Goal: Task Accomplishment & Management: Use online tool/utility

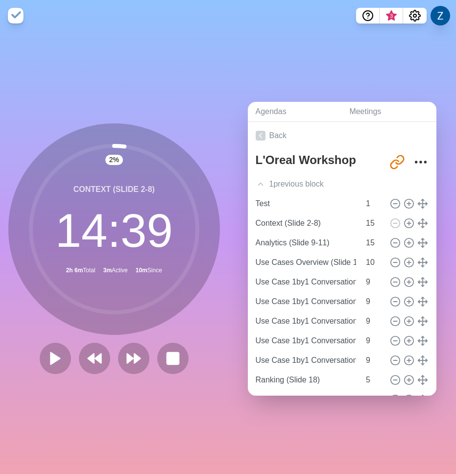
scroll to position [45, 0]
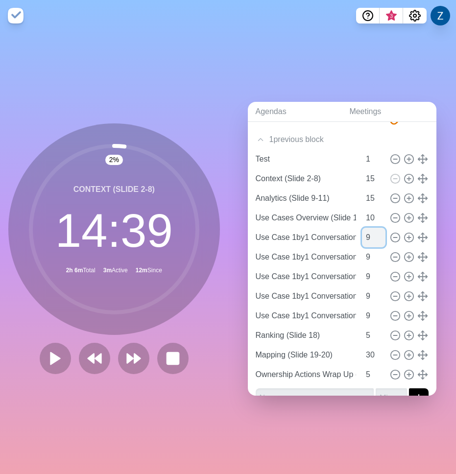
click at [369, 237] on input "9" at bounding box center [373, 238] width 23 height 20
type input "8"
click at [379, 238] on input "8" at bounding box center [373, 238] width 23 height 20
click at [378, 254] on input "10" at bounding box center [373, 257] width 23 height 20
click at [381, 258] on input "9" at bounding box center [373, 257] width 23 height 20
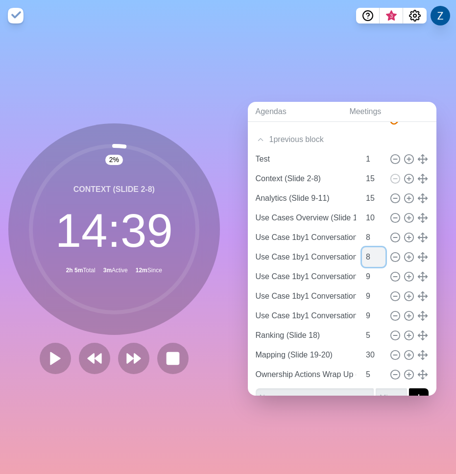
type input "8"
click at [381, 258] on input "8" at bounding box center [373, 257] width 23 height 20
click at [381, 280] on input "8" at bounding box center [373, 277] width 23 height 20
click at [381, 280] on input "7" at bounding box center [373, 277] width 23 height 20
type input "8"
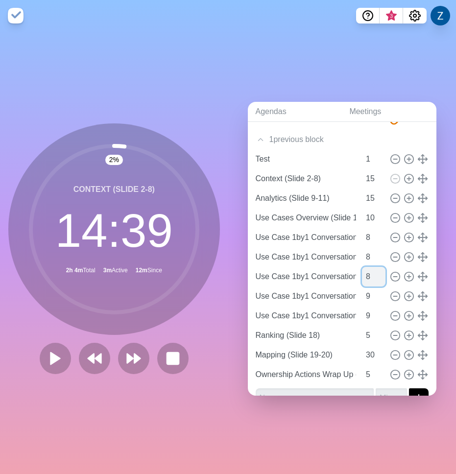
click at [381, 273] on input "8" at bounding box center [373, 277] width 23 height 20
type input "8"
click at [380, 300] on input "8" at bounding box center [373, 296] width 23 height 20
type input "8"
click at [382, 318] on input "8" at bounding box center [373, 316] width 23 height 20
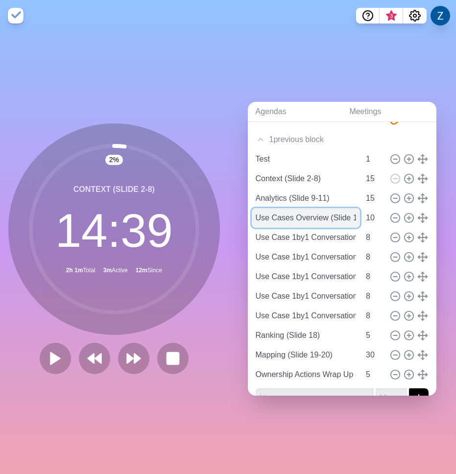
click at [328, 216] on input "Use Cases Overview (Slide 12)" at bounding box center [306, 218] width 109 height 20
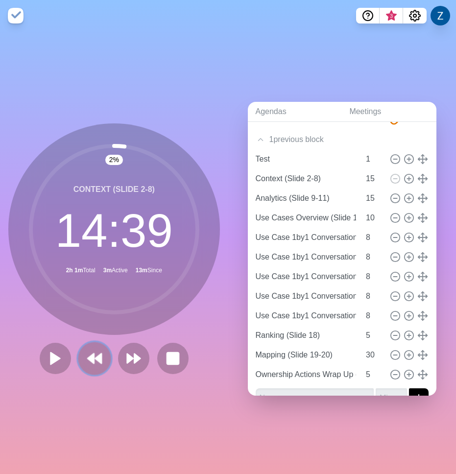
click at [85, 363] on button at bounding box center [94, 358] width 33 height 33
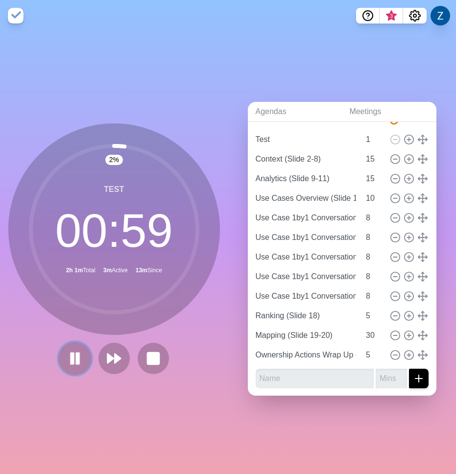
click at [76, 359] on rect at bounding box center [77, 358] width 3 height 11
click at [372, 200] on input "10" at bounding box center [373, 198] width 23 height 20
click at [381, 202] on input "9" at bounding box center [373, 198] width 23 height 20
click at [381, 202] on input "8" at bounding box center [373, 198] width 23 height 20
click at [381, 202] on input "7" at bounding box center [373, 198] width 23 height 20
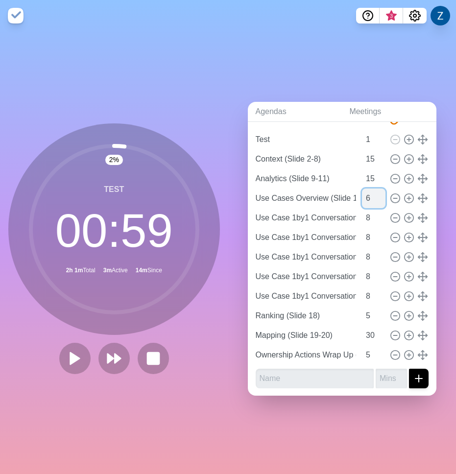
click at [381, 202] on input "6" at bounding box center [373, 198] width 23 height 20
type input "5"
click at [381, 202] on input "5" at bounding box center [373, 198] width 23 height 20
click at [380, 351] on input "6" at bounding box center [373, 355] width 23 height 20
click at [380, 351] on input "7" at bounding box center [373, 355] width 23 height 20
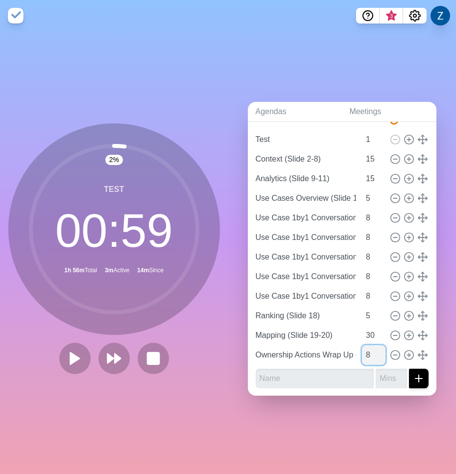
click at [380, 351] on input "8" at bounding box center [373, 355] width 23 height 20
click at [380, 351] on input "9" at bounding box center [373, 355] width 23 height 20
type input "10"
click at [380, 351] on input "10" at bounding box center [373, 355] width 23 height 20
click at [300, 383] on input "text" at bounding box center [315, 379] width 118 height 20
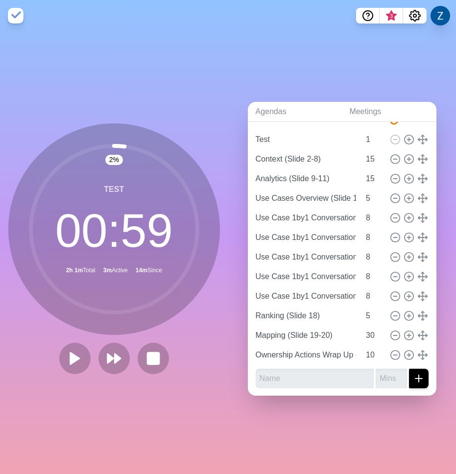
click at [241, 396] on div "Agendas Meetings Back L'Oreal Workshop [URL][DOMAIN_NAME] Test 1 Context (Slide…" at bounding box center [342, 252] width 228 height 443
click at [396, 215] on icon at bounding box center [395, 217] width 11 height 11
type input "Use Case 1by1 Conversation - 2 (Slide 14)"
type input "Use Case 1by1 Conversation - 3 (Slide 15)"
type input "Use Case 1by1 Conversation - 4 (Slide 16)"
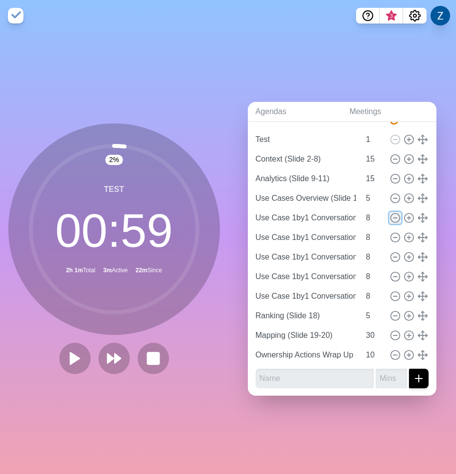
type input "Use Case 1by1 Conversation - 5 (Slide 17)"
type input "Ranking (Slide 18)"
type input "5"
type input "Mapping (Slide 19-20)"
type input "30"
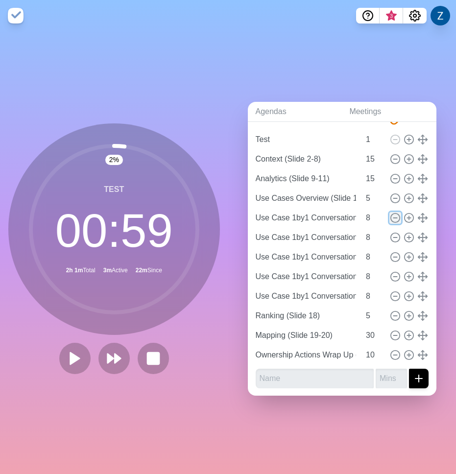
type input "Ownership Actions Wrap Up (Slide 21)"
type input "10"
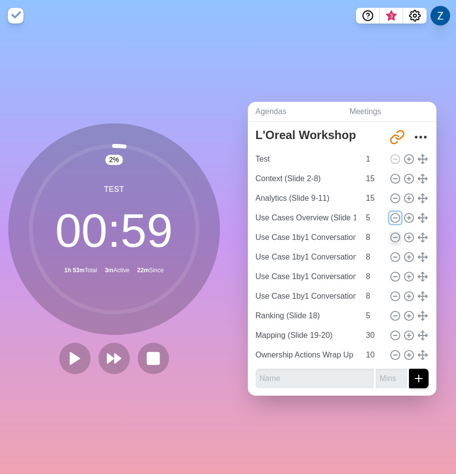
click at [396, 215] on icon at bounding box center [395, 217] width 11 height 11
type input "Use Case 1by1 Conversation - 2 (Slide 14)"
type input "8"
type input "Use Case 1by1 Conversation - 3 (Slide 15)"
type input "Use Case 1by1 Conversation - 4 (Slide 16)"
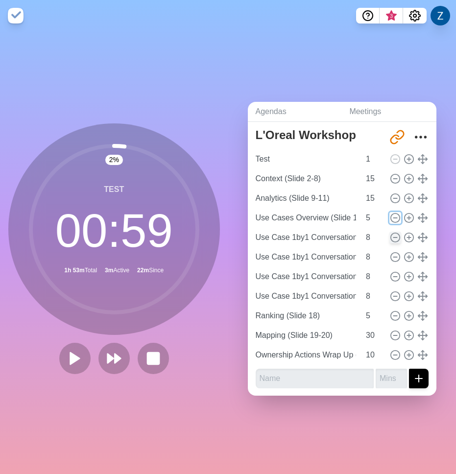
type input "Use Case 1by1 Conversation - 5 (Slide 17)"
type input "Ranking (Slide 18)"
type input "5"
type input "Mapping (Slide 19-20)"
type input "30"
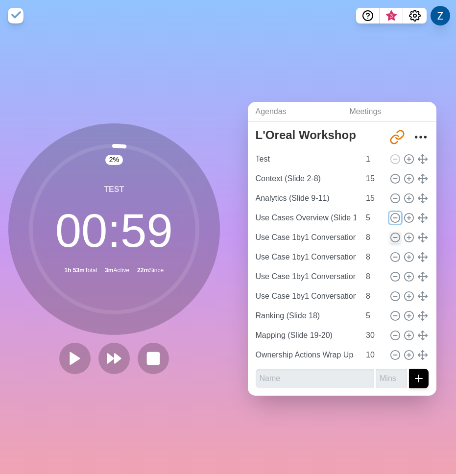
type input "Ownership Actions Wrap Up (Slide 21)"
type input "10"
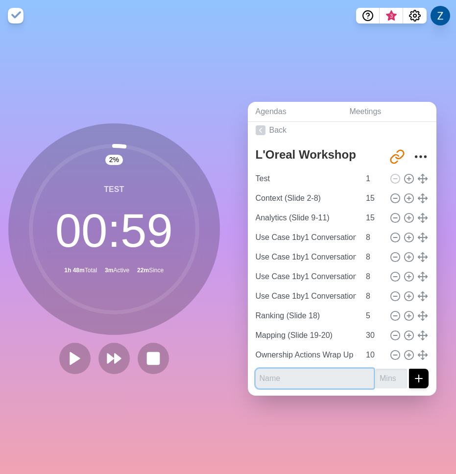
click at [276, 381] on input "text" at bounding box center [315, 379] width 118 height 20
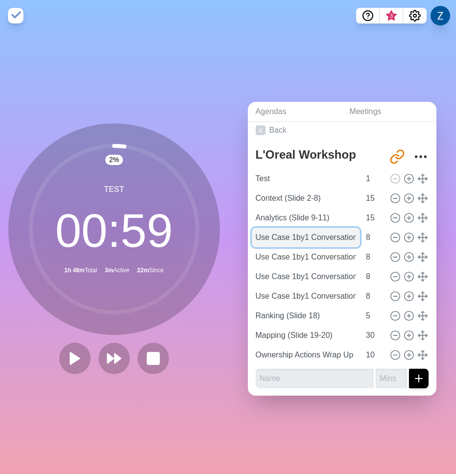
click at [340, 237] on input "Use Case 1by1 Conversation - 2 (Slide 14)" at bounding box center [306, 238] width 109 height 20
drag, startPoint x: 340, startPoint y: 237, endPoint x: 389, endPoint y: 239, distance: 49.5
click at [390, 239] on div "Use Case 1by1 Conversation - 2 (Slide 14) 8" at bounding box center [342, 238] width 181 height 20
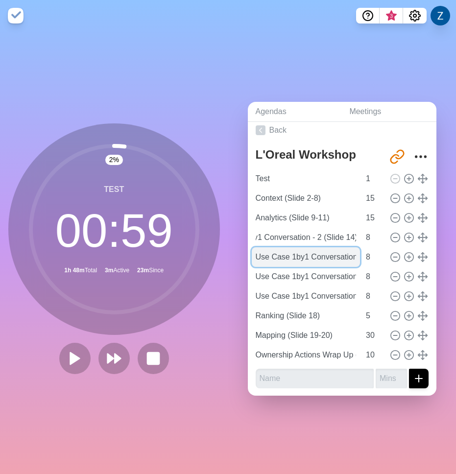
scroll to position [0, 0]
click at [339, 261] on input "Use Case 1by1 Conversation - 3 (Slide 15)" at bounding box center [306, 257] width 109 height 20
drag, startPoint x: 323, startPoint y: 261, endPoint x: 407, endPoint y: 261, distance: 84.2
click at [407, 261] on div "Use Case 1by1 Conversation - 3 (Slide 15) 8" at bounding box center [342, 257] width 181 height 20
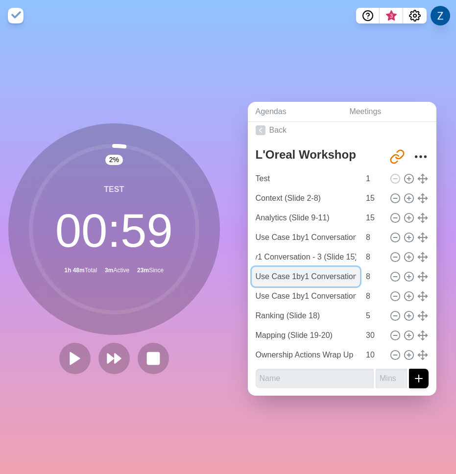
click at [335, 272] on input "Use Case 1by1 Conversation - 4 (Slide 16)" at bounding box center [306, 277] width 109 height 20
drag, startPoint x: 316, startPoint y: 278, endPoint x: 406, endPoint y: 277, distance: 90.1
click at [406, 277] on div "Use Case 1by1 Conversation - 4 (Slide 16) 8" at bounding box center [342, 277] width 181 height 20
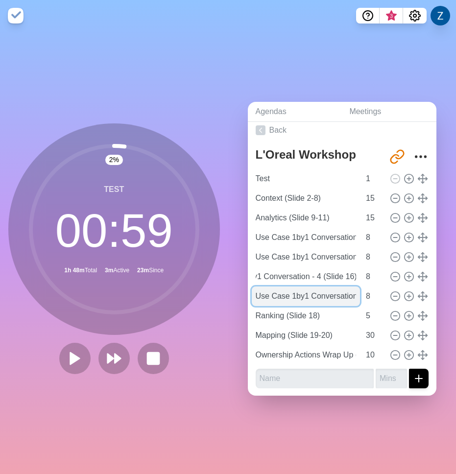
scroll to position [0, 0]
click at [339, 298] on input "Use Case 1by1 Conversation - 5 (Slide 17)" at bounding box center [306, 296] width 109 height 20
drag, startPoint x: 313, startPoint y: 298, endPoint x: 416, endPoint y: 298, distance: 102.8
click at [417, 298] on div "Use Case 1by1 Conversation - 5 (Slide 17) 8" at bounding box center [342, 296] width 181 height 20
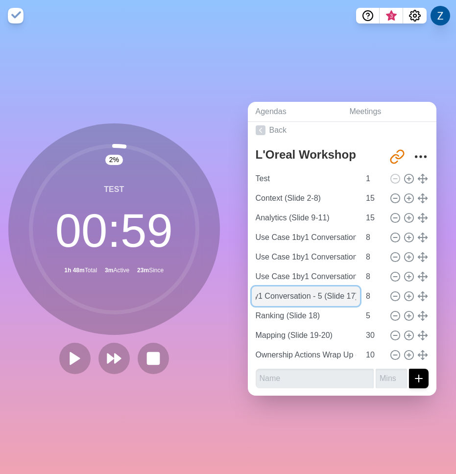
click at [333, 299] on input "Use Case 1by1 Conversation - 5 (Slide 17)" at bounding box center [306, 296] width 109 height 20
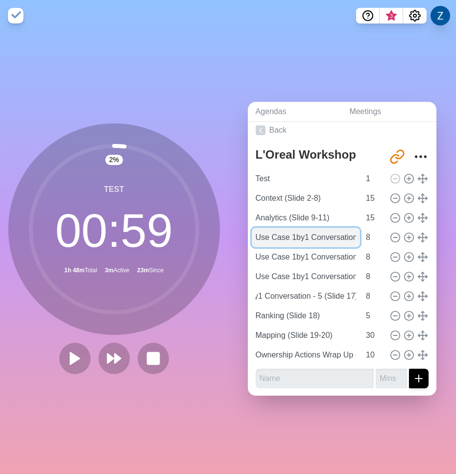
click at [322, 238] on input "Use Case 1by1 Conversation - 2 (Slide 14)" at bounding box center [306, 238] width 109 height 20
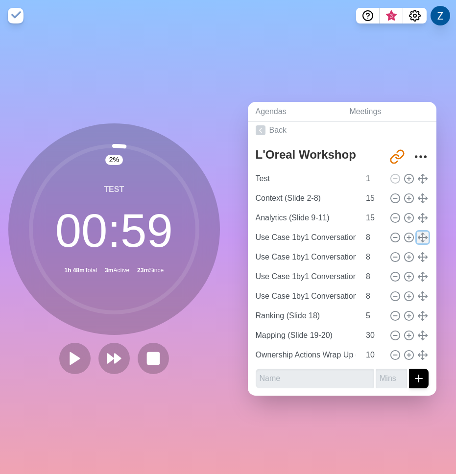
click at [426, 237] on polyline at bounding box center [425, 237] width 1 height 3
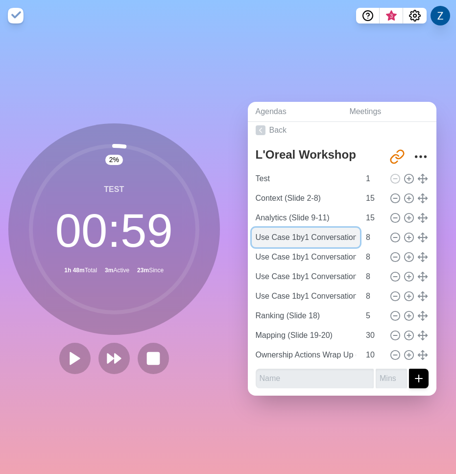
click at [349, 234] on input "Use Case 1by1 Conversation - 2 (Slide 14)" at bounding box center [306, 238] width 109 height 20
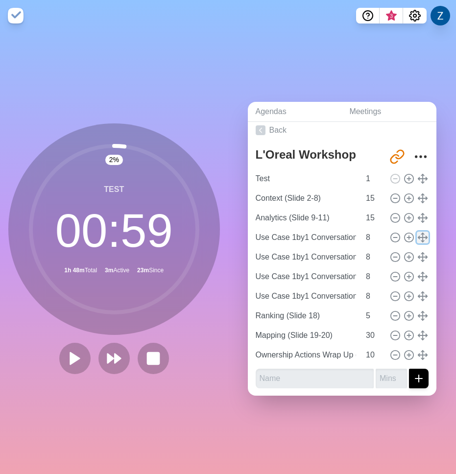
click at [420, 239] on icon at bounding box center [422, 237] width 11 height 11
click at [420, 156] on circle "More" at bounding box center [420, 156] width 1 height 1
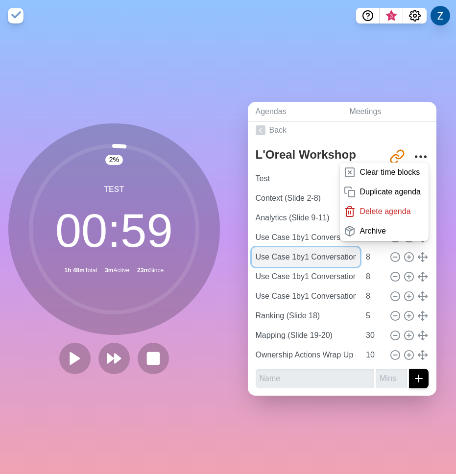
click at [318, 247] on input "Use Case 1by1 Conversation - 3 (Slide 15)" at bounding box center [306, 257] width 109 height 20
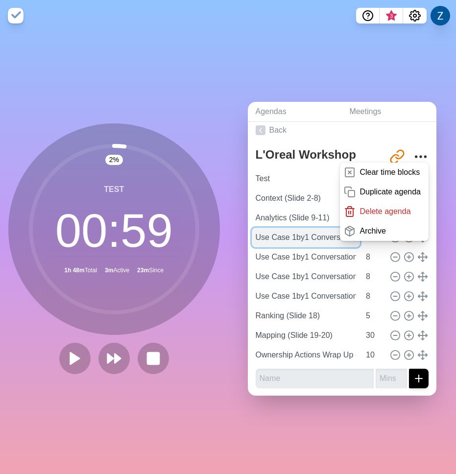
click at [310, 238] on input "Use Case 1by1 Conversation - 2 (Slide 14)" at bounding box center [306, 238] width 109 height 20
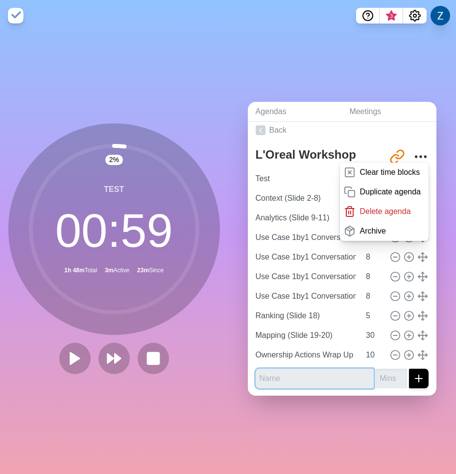
click at [270, 375] on input "text" at bounding box center [315, 379] width 118 height 20
paste input "Use Case 1by1 Conversation - 2 (Slide 14)"
click at [333, 379] on input "Use Case 1by1 Conversation - 2 (Slide 14)" at bounding box center [315, 379] width 118 height 20
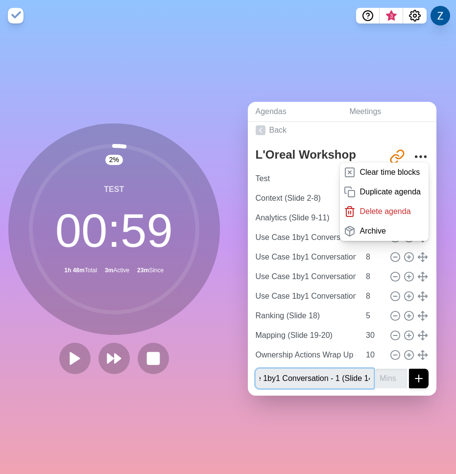
click at [369, 381] on input "Use Case 1by1 Conversation - 1 (Slide 14)" at bounding box center [315, 379] width 118 height 20
type input "Use Case 1by1 Conversation - 1 (Slide 13)"
click at [388, 377] on input "number" at bounding box center [390, 379] width 31 height 20
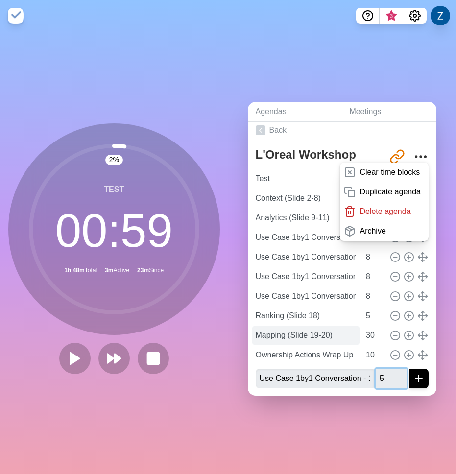
type input "5"
click at [343, 333] on input "Mapping (Slide 19-20)" at bounding box center [306, 336] width 109 height 20
click at [417, 374] on icon "submit" at bounding box center [419, 379] width 12 height 12
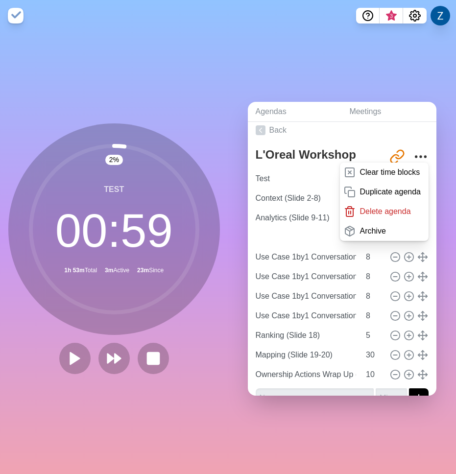
type input "Use Case 1by1 Conversation - 1 (Slide 13)"
type input "5"
type input "Use Case 1by1 Conversation - 2 (Slide 14)"
type input "Use Case 1by1 Conversation - 3 (Slide 15)"
type input "Use Case 1by1 Conversation - 4 (Slide 16)"
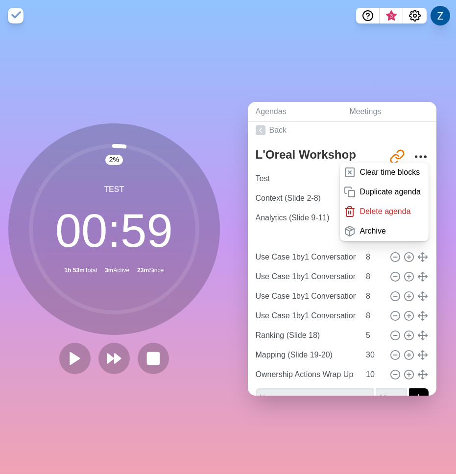
type input "Use Case 1by1 Conversation - 5 (Slide 17)"
type input "8"
type input "Ranking (Slide 18)"
type input "5"
type input "Mapping (Slide 19-20)"
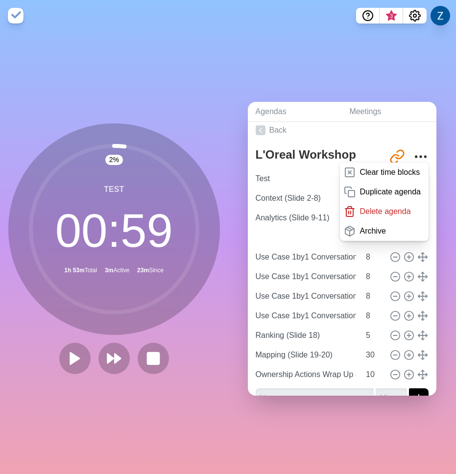
type input "30"
type input "Ownership Actions Wrap Up (Slide 21)"
type input "10"
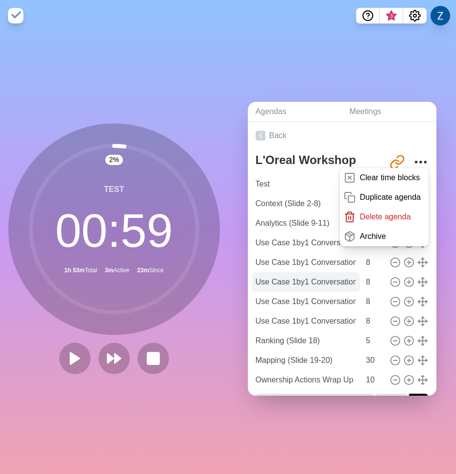
scroll to position [25, 0]
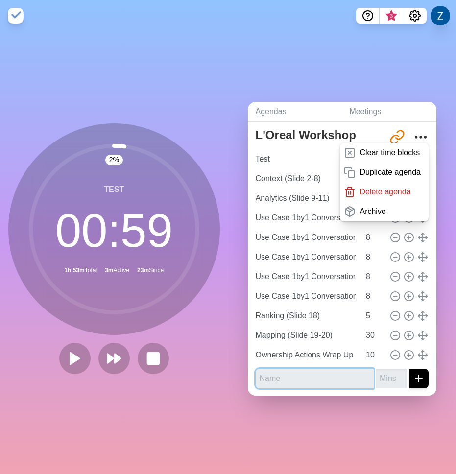
click at [289, 376] on input "text" at bounding box center [315, 379] width 118 height 20
paste input "Use Case 1by1 Conversation - 2 (Slide 14)"
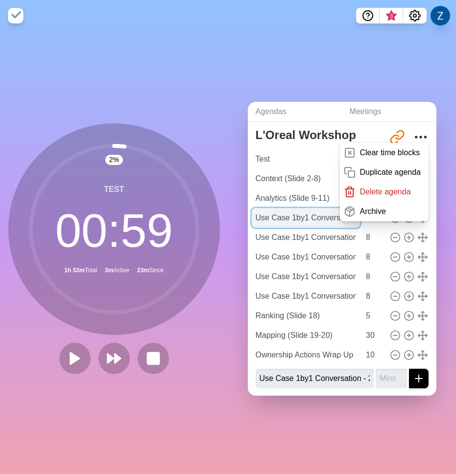
click at [302, 220] on input "Use Case 1by1 Conversation - 1 (Slide 13)" at bounding box center [306, 218] width 109 height 20
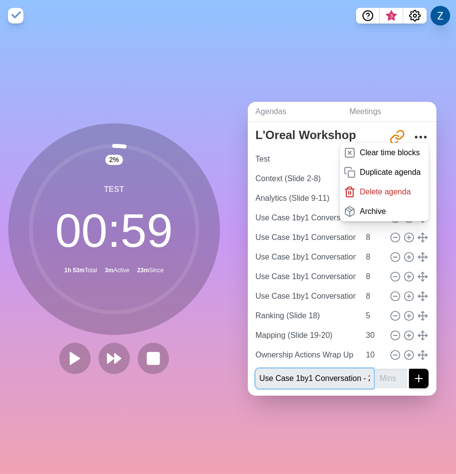
click at [316, 380] on input "Use Case 1by1 Conversation - 2 (Slide 14)" at bounding box center [315, 379] width 118 height 20
click at [287, 380] on input "Use Case 1by1 Conversation - 2 (Slide 14)" at bounding box center [315, 379] width 118 height 20
drag, startPoint x: 288, startPoint y: 380, endPoint x: 334, endPoint y: 375, distance: 45.8
click at [334, 375] on input "Use Case 1by1 Conversation - 2 (Slide 14)" at bounding box center [315, 379] width 118 height 20
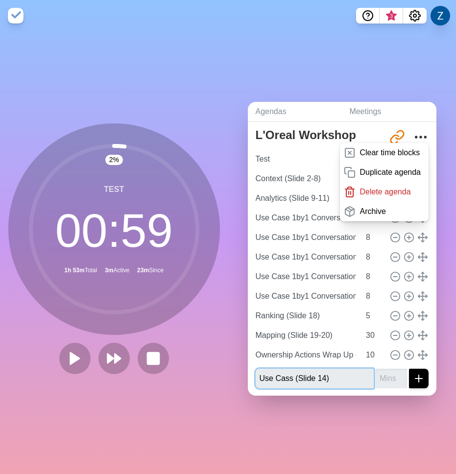
scroll to position [0, 0]
click at [364, 380] on input "Use Cases Overview (Slide 14)" at bounding box center [315, 379] width 118 height 20
type input "Use Cases Overview (Slide 12)"
click at [386, 380] on input "number" at bounding box center [390, 379] width 31 height 20
type input "10"
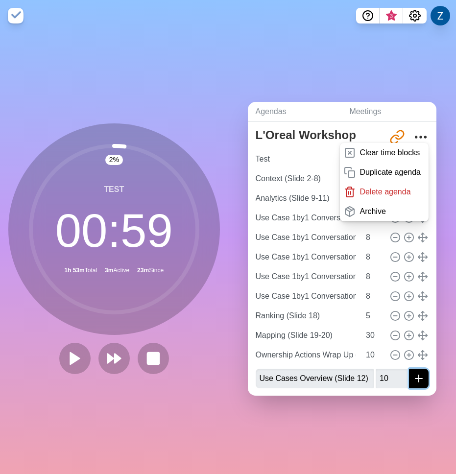
click at [420, 378] on icon "submit" at bounding box center [419, 379] width 12 height 12
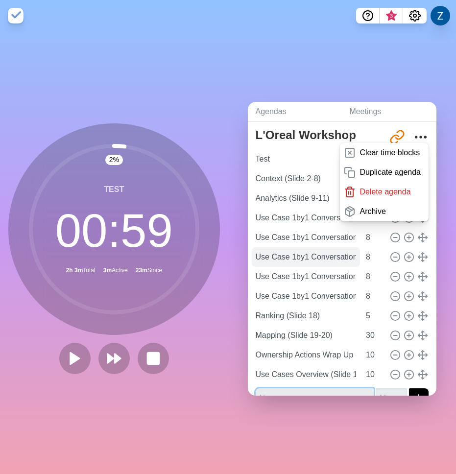
scroll to position [22, 0]
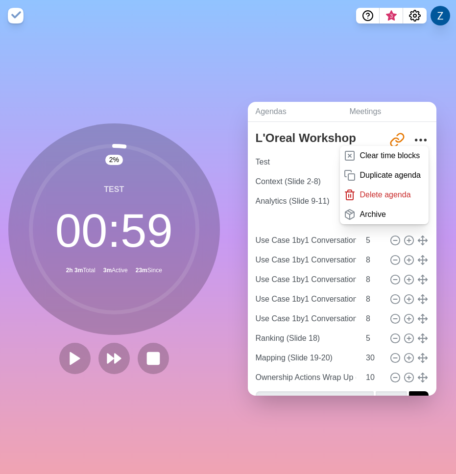
type input "Use Cases Overview (Slide 12)"
type input "10"
type input "Use Case 1by1 Conversation - 1 (Slide 13)"
type input "5"
type input "Use Case 1by1 Conversation - 2 (Slide 14)"
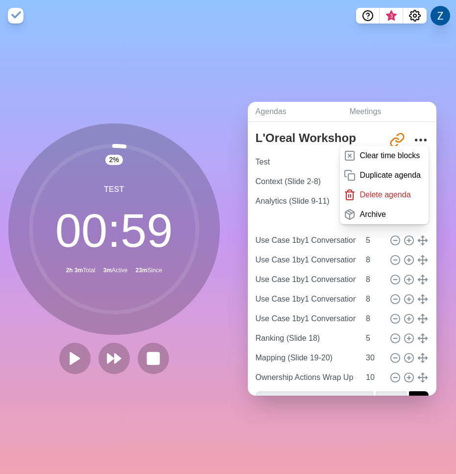
type input "Use Case 1by1 Conversation - 3 (Slide 15)"
type input "Use Case 1by1 Conversation - 4 (Slide 16)"
type input "Use Case 1by1 Conversation - 5 (Slide 17)"
type input "8"
type input "Ranking (Slide 18)"
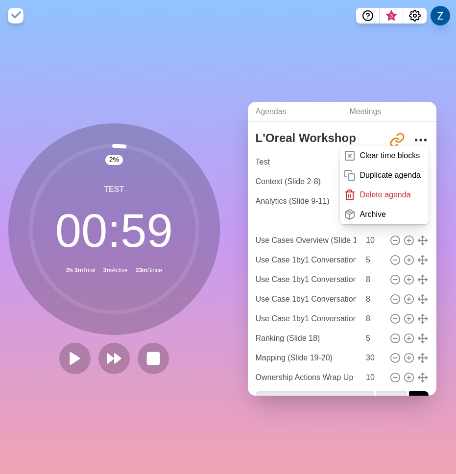
type input "5"
type input "Mapping (Slide 19-20)"
type input "30"
type input "Ownership Actions Wrap Up (Slide 21)"
click at [363, 126] on link "Back" at bounding box center [342, 113] width 189 height 27
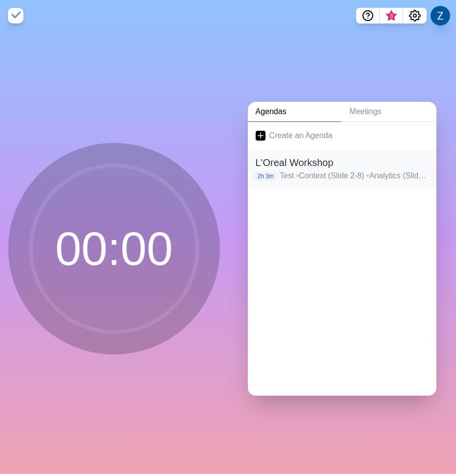
click at [287, 180] on p "Test • Context (Slide 2-8) • Analytics (Slide 9-11) • Use Cases Overview (Slide…" at bounding box center [354, 176] width 149 height 12
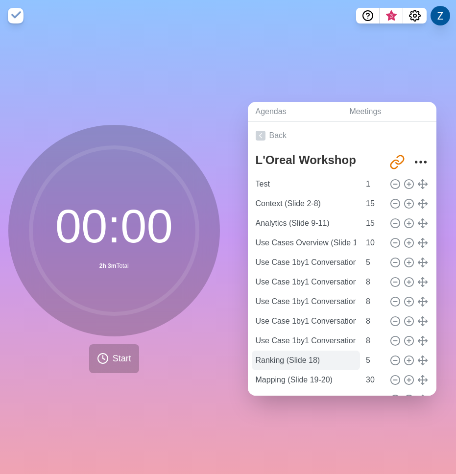
scroll to position [45, 0]
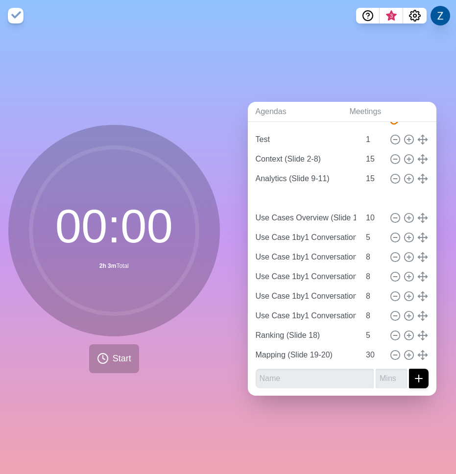
type input "Ownership Actions Wrap Up (Slide 21)"
type input "Use Cases Overview (Slide 12)"
type input "10"
type input "Use Case 1by1 Conversation - 1 (Slide 13)"
type input "5"
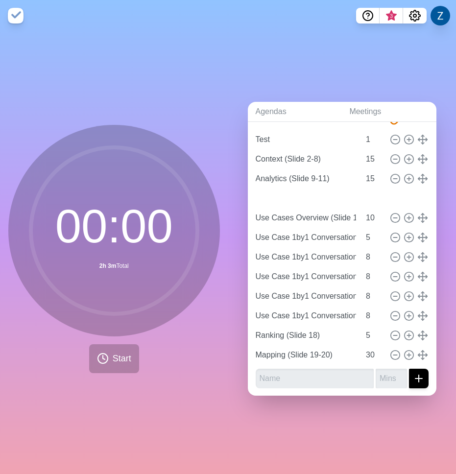
type input "Use Case 1by1 Conversation - 2 (Slide 14)"
type input "Use Case 1by1 Conversation - 3 (Slide 15)"
type input "Use Case 1by1 Conversation - 4 (Slide 16)"
type input "Use Case 1by1 Conversation - 5 (Slide 17)"
type input "8"
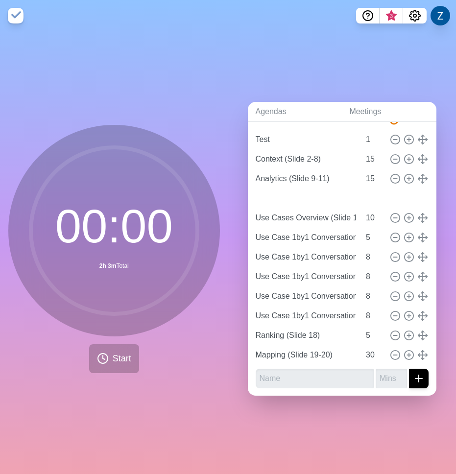
type input "Ranking (Slide 18)"
type input "5"
type input "Mapping (Slide 19-20)"
type input "30"
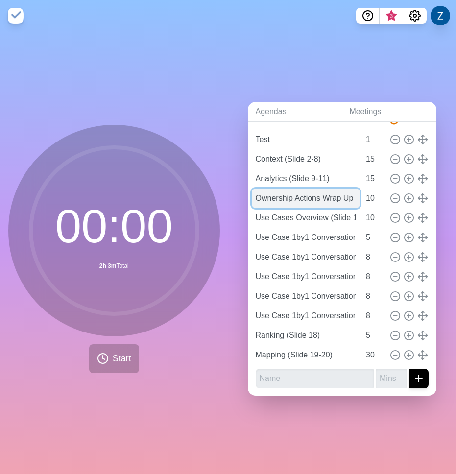
click at [302, 201] on input "Ownership Actions Wrap Up (Slide 21)" at bounding box center [306, 198] width 109 height 20
drag, startPoint x: 281, startPoint y: 200, endPoint x: 426, endPoint y: 203, distance: 144.9
click at [426, 203] on div "Ownership Actions Wrap Up (Slide 21) 10" at bounding box center [342, 198] width 181 height 20
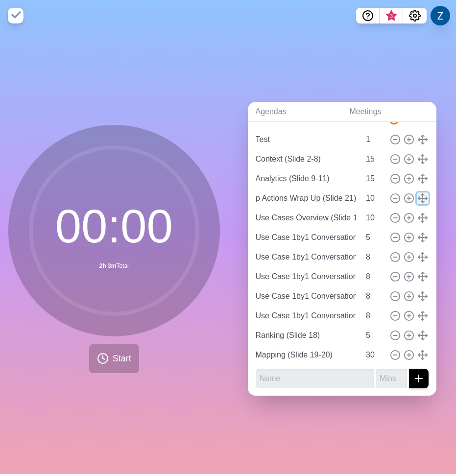
scroll to position [0, 0]
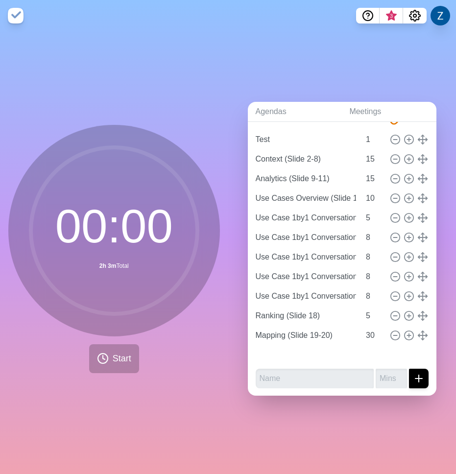
type input "Use Case 1by1 Conversation - 1 (Slide 13)"
type input "5"
type input "Use Case 1by1 Conversation - 2 (Slide 14)"
type input "8"
type input "Use Case 1by1 Conversation - 3 (Slide 15)"
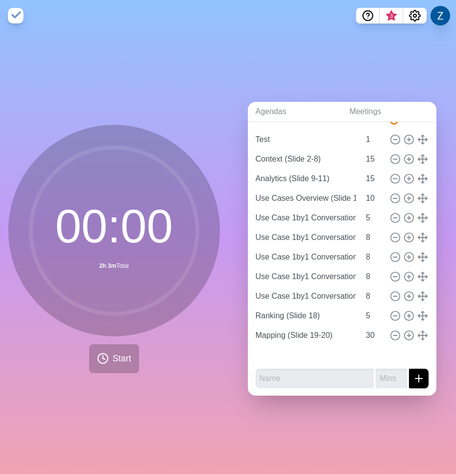
type input "Use Case 1by1 Conversation - 4 (Slide 16)"
type input "Use Case 1by1 Conversation - 5 (Slide 17)"
type input "Ranking (Slide 18)"
type input "5"
type input "Mapping (Slide 19-20)"
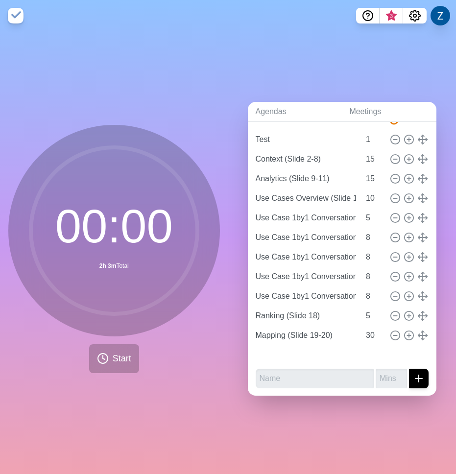
type input "30"
type input "Ownership Actions Wrap Up (Slide 21)"
type input "10"
type input "Use Cases Overview (Slide 12)"
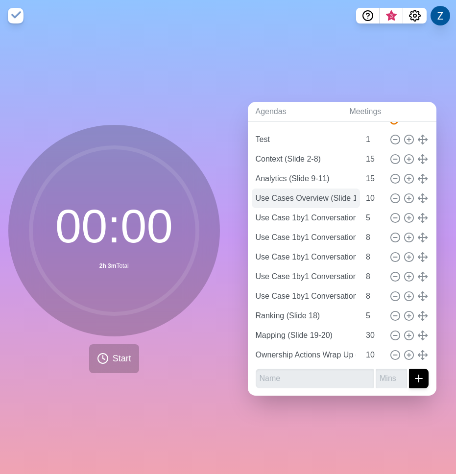
scroll to position [23, 0]
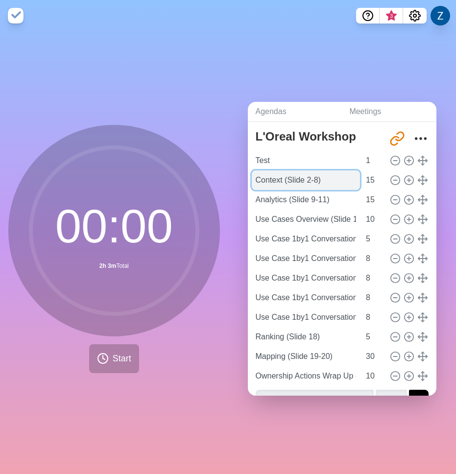
click at [287, 183] on input "Context (Slide 2-8)" at bounding box center [306, 180] width 109 height 20
click at [254, 181] on input "Context (Slide 2-8)" at bounding box center [306, 180] width 109 height 20
drag, startPoint x: 289, startPoint y: 181, endPoint x: 374, endPoint y: 181, distance: 85.2
click at [374, 181] on div "Introduction & Context (Slide 2-8) 15" at bounding box center [342, 180] width 181 height 20
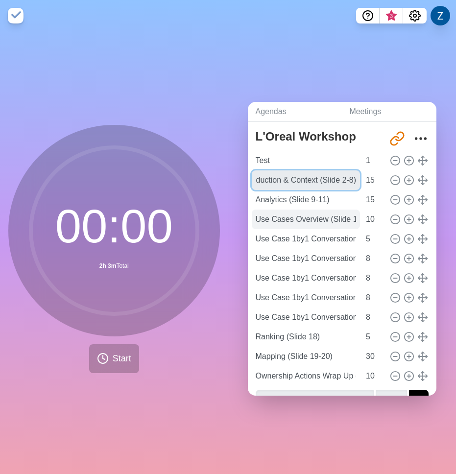
scroll to position [45, 0]
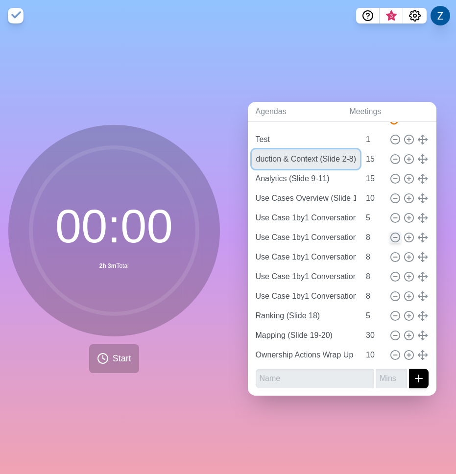
type input "Introduction & Context (Slide 2-8)"
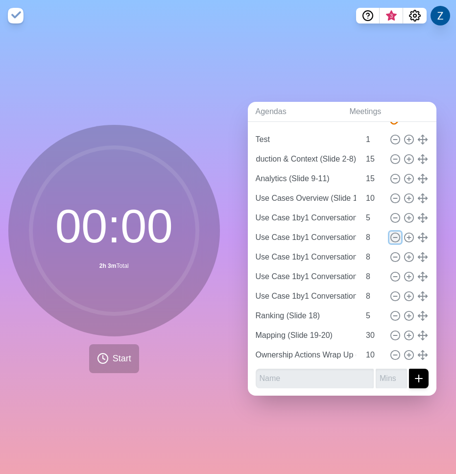
click at [394, 240] on icon at bounding box center [395, 237] width 11 height 11
type input "Use Case 1by1 Conversation - 3 (Slide 15)"
type input "Use Case 1by1 Conversation - 4 (Slide 16)"
type input "Use Case 1by1 Conversation - 5 (Slide 17)"
type input "Ranking (Slide 18)"
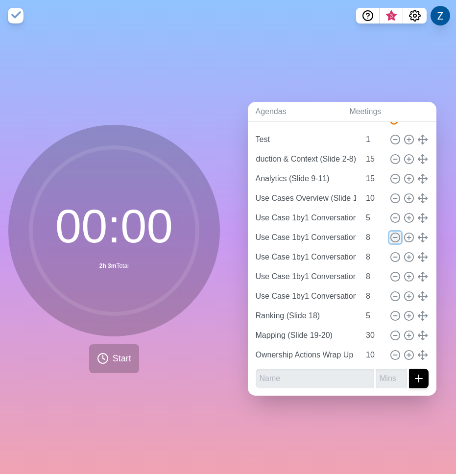
type input "5"
type input "Mapping (Slide 19-20)"
type input "30"
type input "Ownership Actions Wrap Up (Slide 21)"
type input "10"
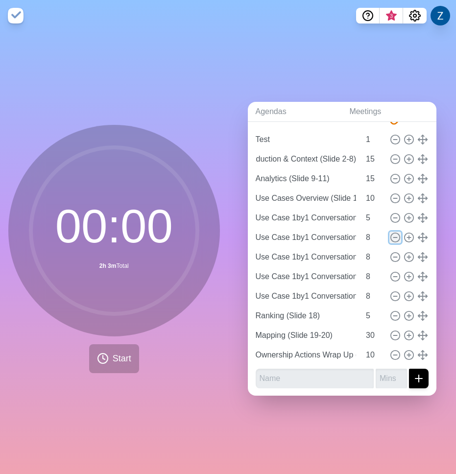
scroll to position [0, 0]
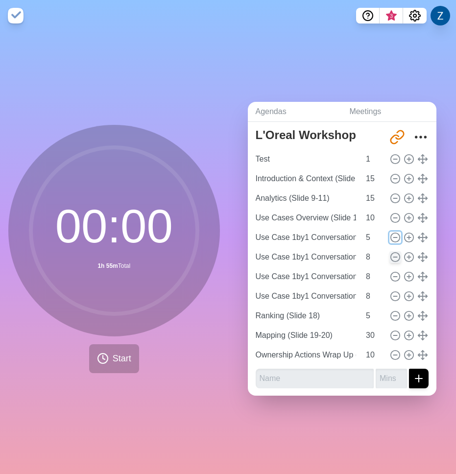
click at [394, 240] on icon at bounding box center [395, 237] width 11 height 11
type input "Use Case 1by1 Conversation - 3 (Slide 15)"
type input "8"
type input "Use Case 1by1 Conversation - 4 (Slide 16)"
type input "Use Case 1by1 Conversation - 5 (Slide 17)"
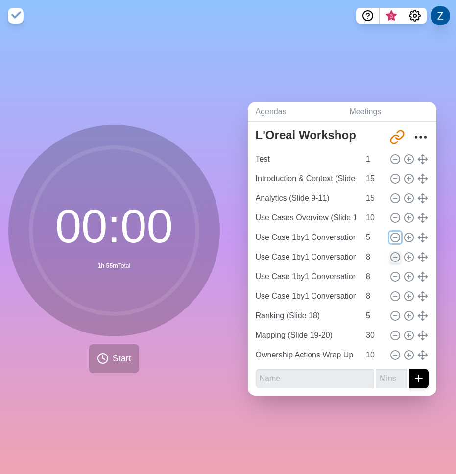
type input "Ranking (Slide 18)"
type input "5"
type input "Mapping (Slide 19-20)"
type input "30"
type input "Ownership Actions Wrap Up (Slide 21)"
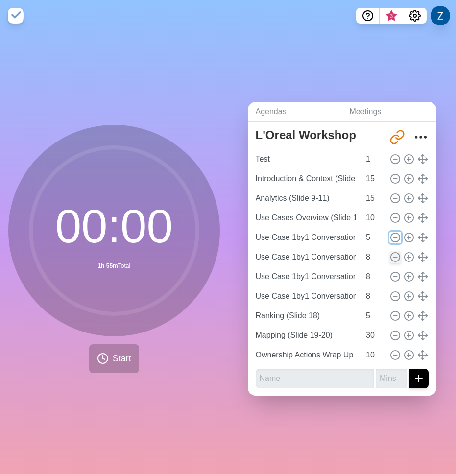
type input "10"
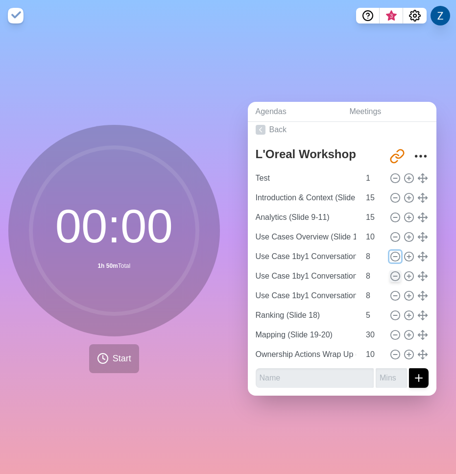
scroll to position [5, 0]
click at [394, 240] on icon at bounding box center [395, 237] width 11 height 11
type input "Use Case 1by1 Conversation - 3 (Slide 15)"
type input "8"
type input "Use Case 1by1 Conversation - 4 (Slide 16)"
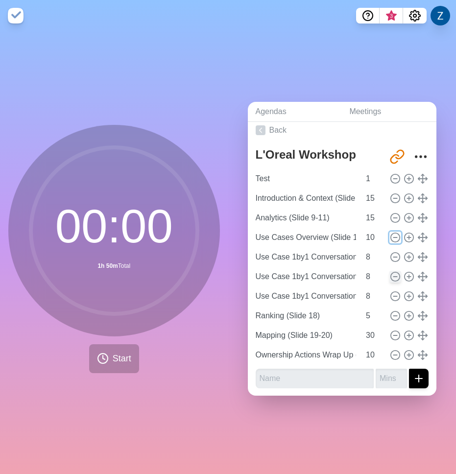
type input "Use Case 1by1 Conversation - 5 (Slide 17)"
type input "Ranking (Slide 18)"
type input "5"
type input "Mapping (Slide 19-20)"
type input "30"
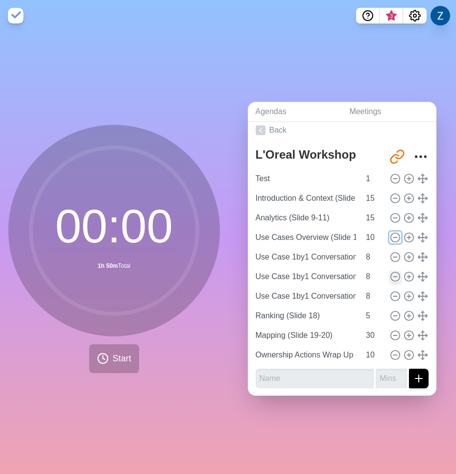
type input "Ownership Actions Wrap Up (Slide 21)"
type input "10"
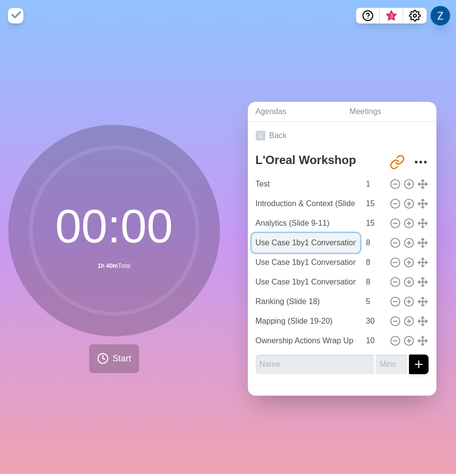
click at [332, 242] on input "Use Case 1by1 Conversation - 3 (Slide 15)" at bounding box center [306, 243] width 109 height 20
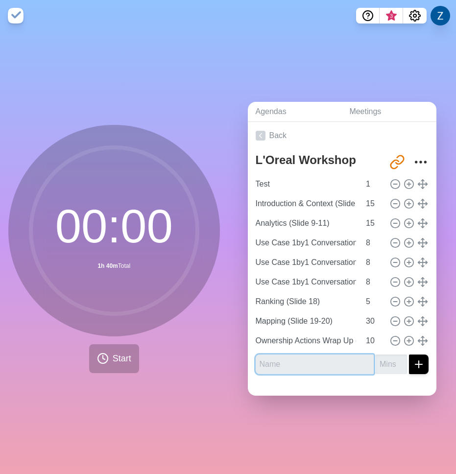
click at [282, 366] on input "text" at bounding box center [315, 364] width 118 height 20
paste input "Use Case 1by1 Conversation - 3 (Slide 15)"
drag, startPoint x: 371, startPoint y: 365, endPoint x: 297, endPoint y: 362, distance: 74.5
click at [297, 362] on input "Use Case 1by1 Conversation - 3 (Slide 15)" at bounding box center [315, 364] width 118 height 20
click at [342, 366] on input "Use Cases Overview (Slide" at bounding box center [315, 364] width 118 height 20
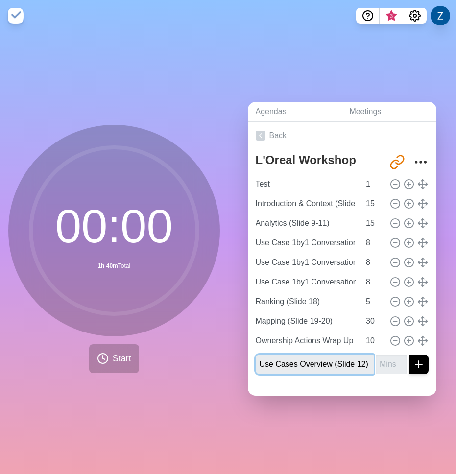
type input "Use Cases Overview (Slide 12)"
click at [386, 358] on input "number" at bounding box center [390, 364] width 31 height 20
type input "10"
click at [409, 354] on button "submit" at bounding box center [419, 364] width 20 height 20
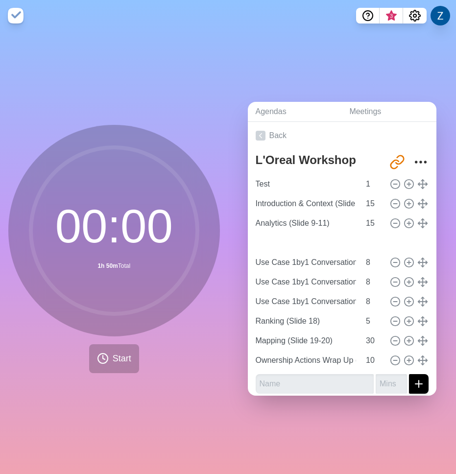
type input "Use Cases Overview (Slide 12)"
type input "10"
type input "Use Case 1by1 Conversation - 3 (Slide 15)"
type input "Use Case 1by1 Conversation - 4 (Slide 16)"
type input "Use Case 1by1 Conversation - 5 (Slide 17)"
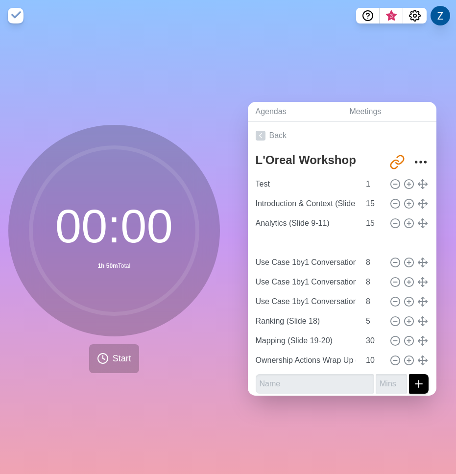
type input "8"
type input "Ranking (Slide 18)"
type input "5"
type input "Mapping (Slide 19-20)"
type input "30"
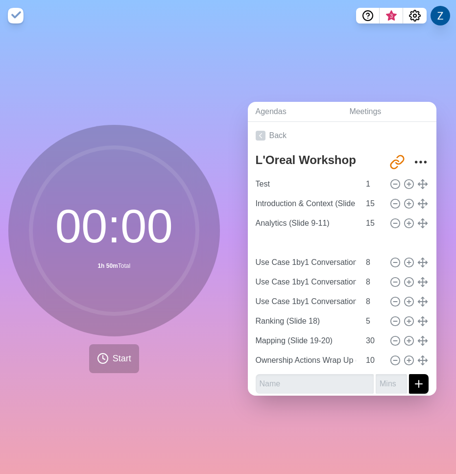
type input "Ownership Actions Wrap Up (Slide 21)"
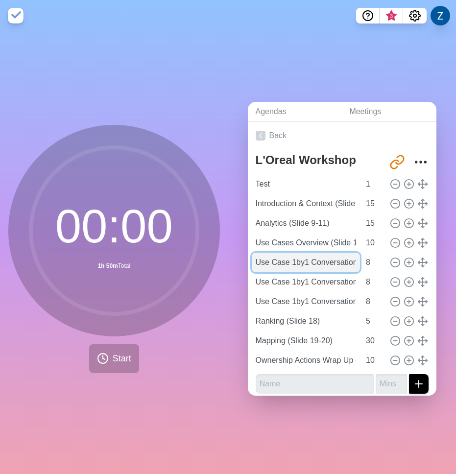
click at [324, 261] on input "Use Case 1by1 Conversation - 3 (Slide 15)" at bounding box center [306, 263] width 109 height 20
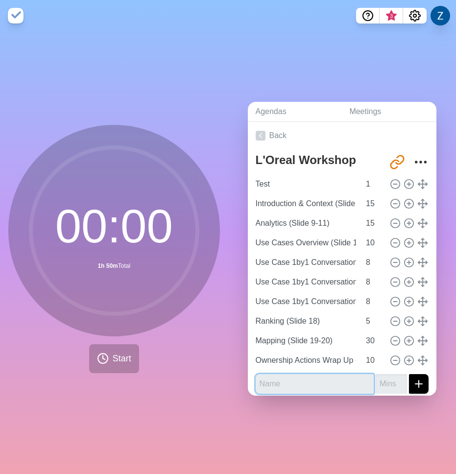
click at [277, 384] on input "text" at bounding box center [315, 384] width 118 height 20
paste input "Use Case 1by1 Conversation - 3 (Slide 15)"
click at [332, 382] on input "Use Case 1by1 Conversation - 3 (Slide 15)" at bounding box center [315, 384] width 118 height 20
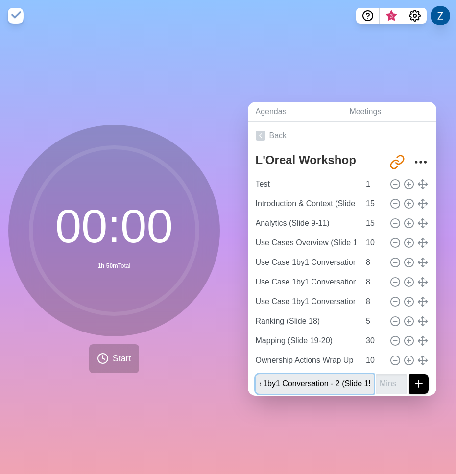
click at [368, 383] on input "Use Case 1by1 Conversation - 2 (Slide 15)" at bounding box center [315, 384] width 118 height 20
type input "Use Case 1by1 Conversation - 2 (Slide 14)"
click at [376, 382] on input "number" at bounding box center [390, 384] width 31 height 20
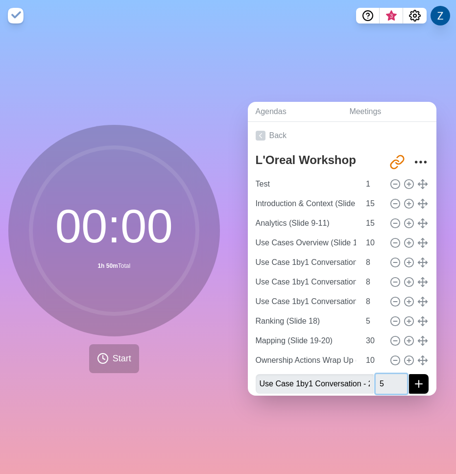
type input "5"
click at [415, 389] on button "submit" at bounding box center [419, 384] width 20 height 20
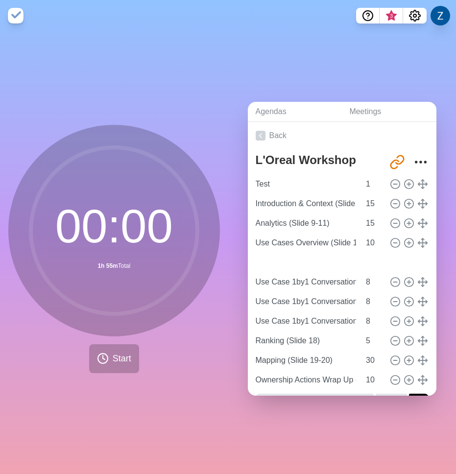
type input "Use Case 1by1 Conversation - 2 (Slide 14)"
type input "5"
type input "Use Case 1by1 Conversation - 3 (Slide 15)"
type input "Use Case 1by1 Conversation - 4 (Slide 16)"
type input "Use Case 1by1 Conversation - 5 (Slide 17)"
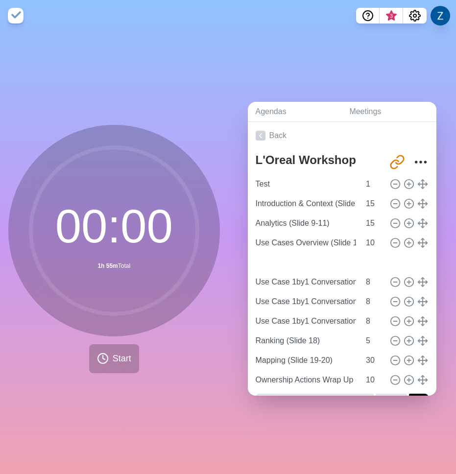
type input "8"
type input "Ranking (Slide 18)"
type input "5"
type input "Mapping (Slide 19-20)"
type input "30"
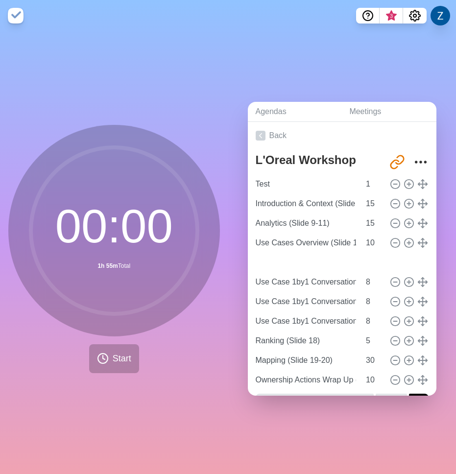
type input "Ownership Actions Wrap Up (Slide 21)"
type input "10"
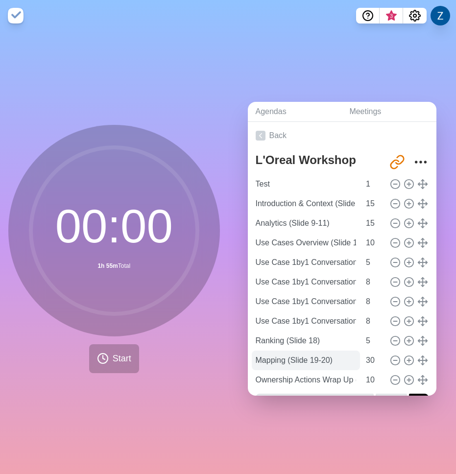
scroll to position [25, 0]
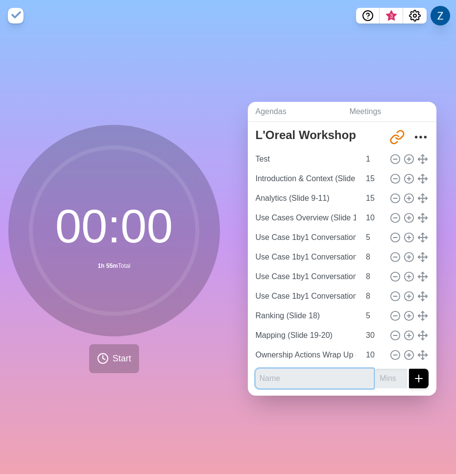
click at [277, 378] on input "text" at bounding box center [315, 379] width 118 height 20
paste input "Use Case 1by1 Conversation - 3 (Slide 15)"
click at [334, 380] on input "Use Case 1by1 Conversation - 3 (Slide 15)" at bounding box center [315, 379] width 118 height 20
click at [369, 378] on input "Use Case 1by1 Conversation - 1 (Slide 15)" at bounding box center [315, 379] width 118 height 20
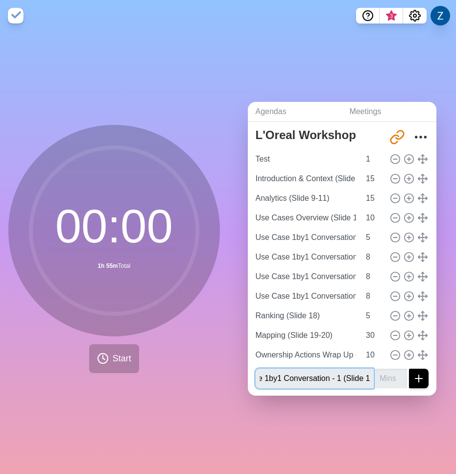
scroll to position [0, 34]
type input "Use Case 1by1 Conversation - 1 (Slide 13)"
click at [391, 381] on input "number" at bounding box center [390, 379] width 31 height 20
type input "5"
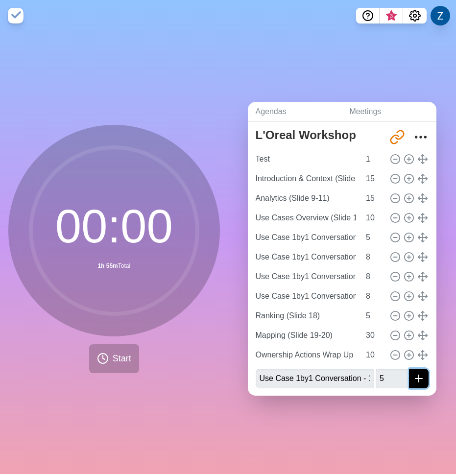
click at [414, 381] on icon "submit" at bounding box center [419, 379] width 12 height 12
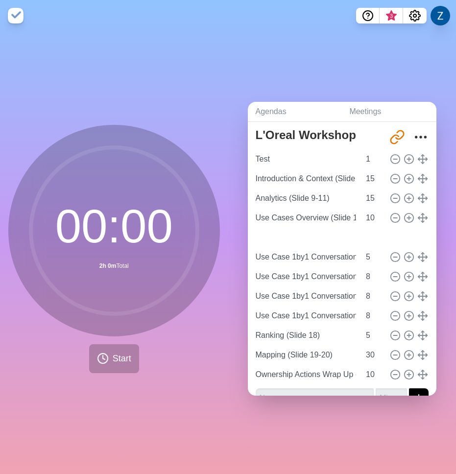
type input "Use Case 1by1 Conversation - 1 (Slide 13)"
type input "Use Case 1by1 Conversation - 2 (Slide 14)"
type input "5"
type input "Use Case 1by1 Conversation - 3 (Slide 15)"
type input "Use Case 1by1 Conversation - 4 (Slide 16)"
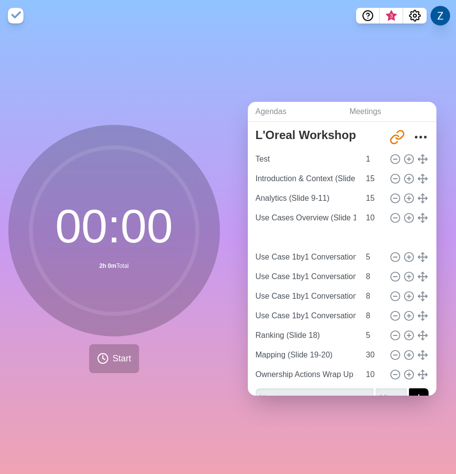
type input "Use Case 1by1 Conversation - 5 (Slide 17)"
type input "8"
type input "Ranking (Slide 18)"
type input "5"
type input "Mapping (Slide 19-20)"
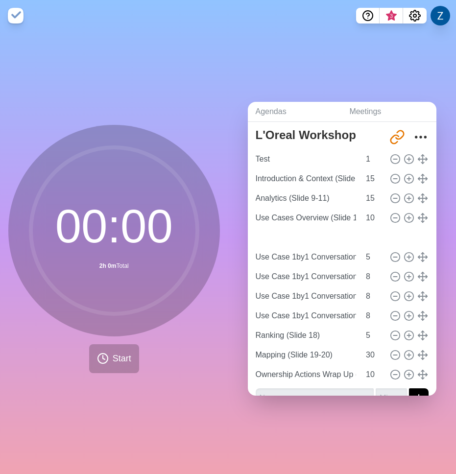
type input "30"
type input "Ownership Actions Wrap Up (Slide 21)"
type input "10"
click at [370, 276] on input "8" at bounding box center [373, 277] width 23 height 20
type input "5"
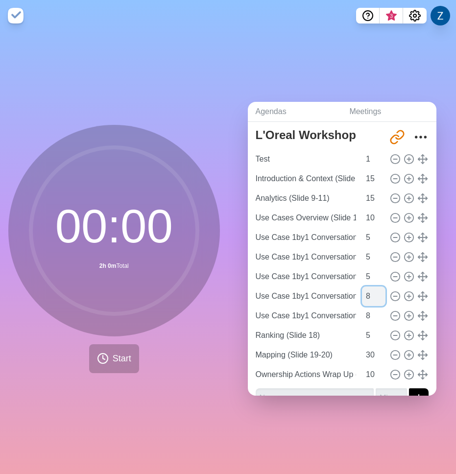
click at [371, 297] on input "8" at bounding box center [373, 296] width 23 height 20
type input "5"
click at [370, 312] on input "8" at bounding box center [373, 316] width 23 height 20
type input "5"
click at [372, 372] on input "10" at bounding box center [373, 375] width 23 height 20
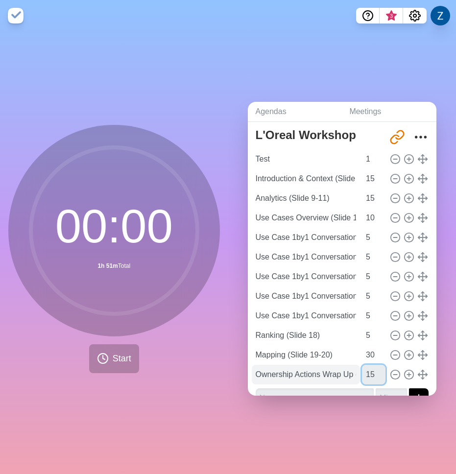
type input "15"
click at [331, 373] on input "Ownership Actions Wrap Up (Slide 21)" at bounding box center [306, 375] width 109 height 20
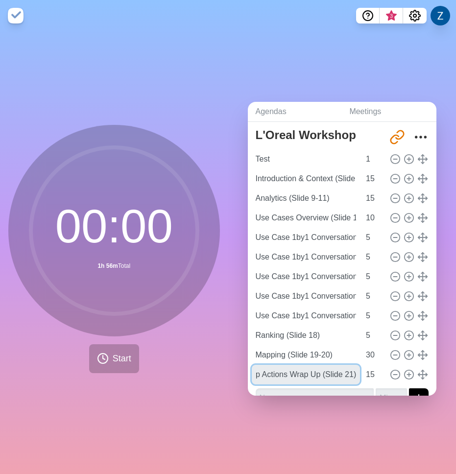
drag, startPoint x: 294, startPoint y: 374, endPoint x: 401, endPoint y: 374, distance: 107.7
click at [401, 374] on div "Ownership Actions Wrap Up (Slide 21) 15" at bounding box center [342, 375] width 181 height 20
click at [317, 377] on input "Ownership Actions Wrap Up (Slide 21)" at bounding box center [306, 375] width 109 height 20
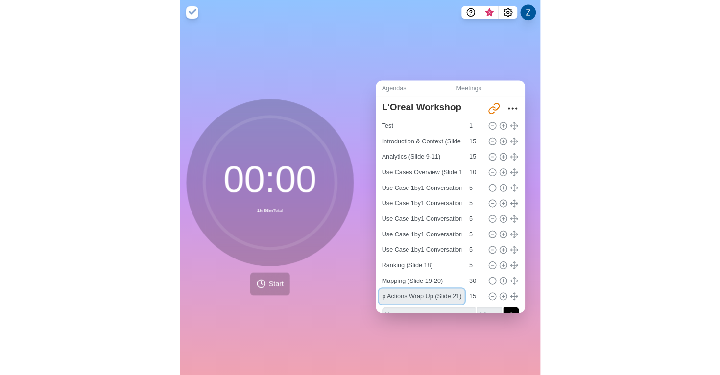
scroll to position [0, 0]
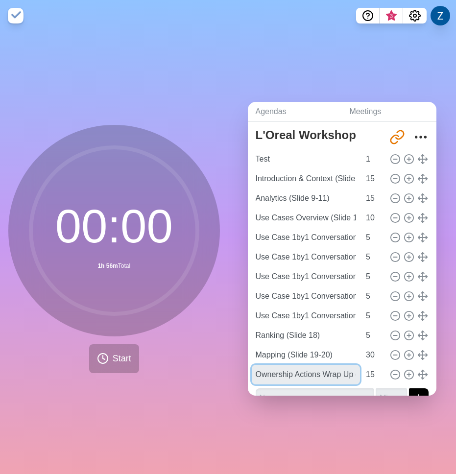
drag, startPoint x: 317, startPoint y: 374, endPoint x: 202, endPoint y: 374, distance: 115.0
click at [202, 374] on div "00 : 00 1h 56m Total Start Agendas Meetings Back L'Oreal Workshop [URL][DOMAIN_…" at bounding box center [228, 252] width 456 height 443
